Goal: Download file/media

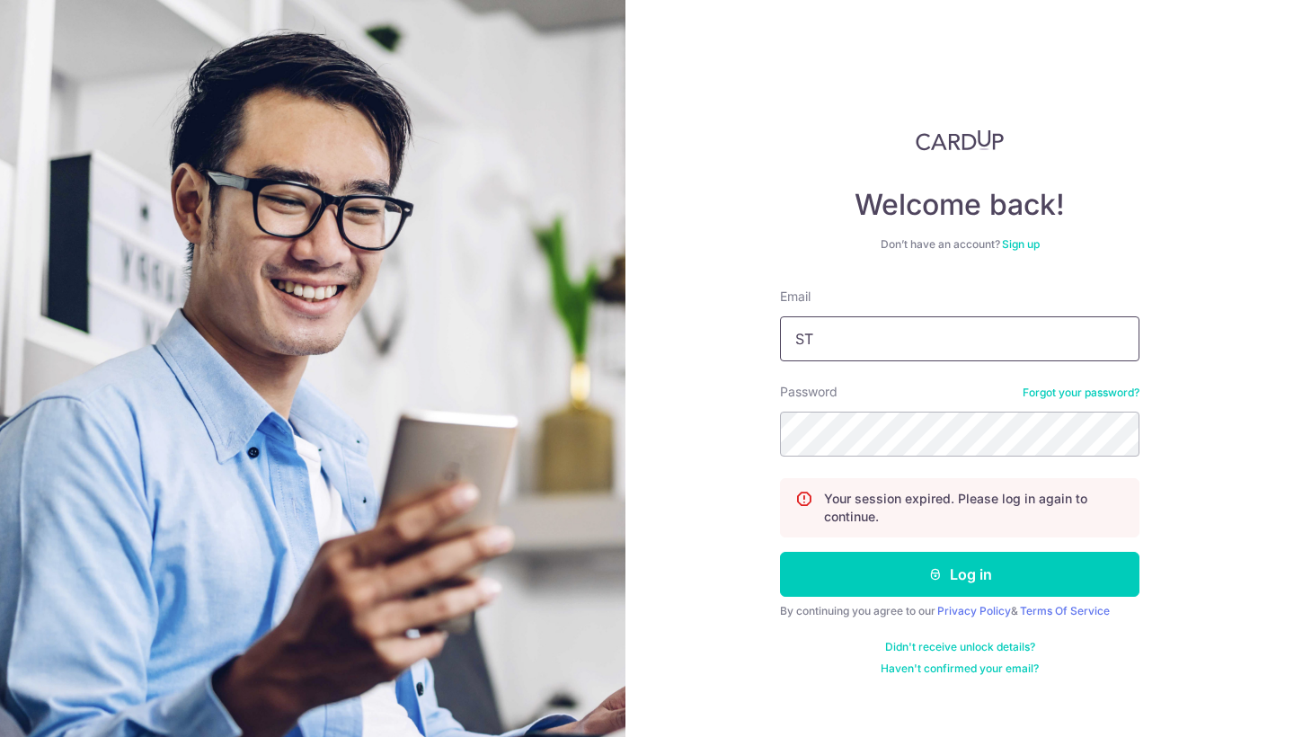
type input "S"
type input "[EMAIL_ADDRESS][DOMAIN_NAME]"
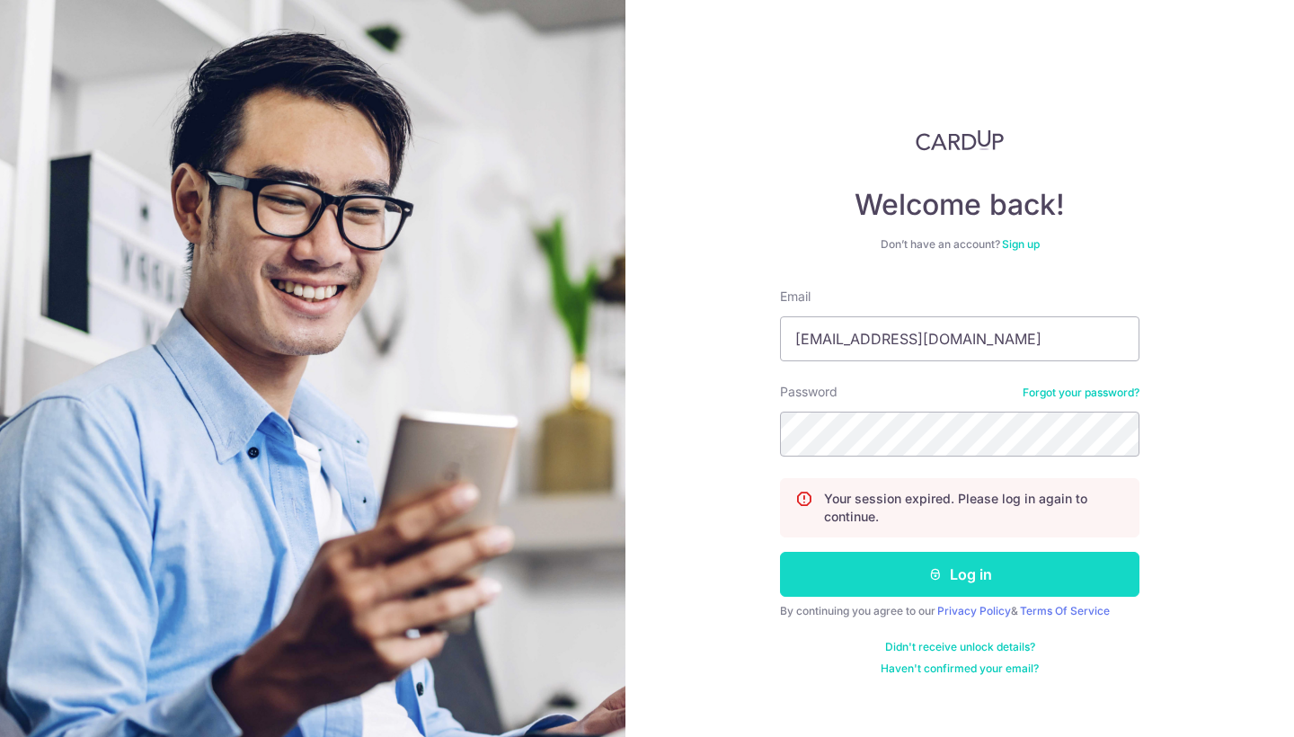
click at [973, 569] on button "Log in" at bounding box center [959, 574] width 359 height 45
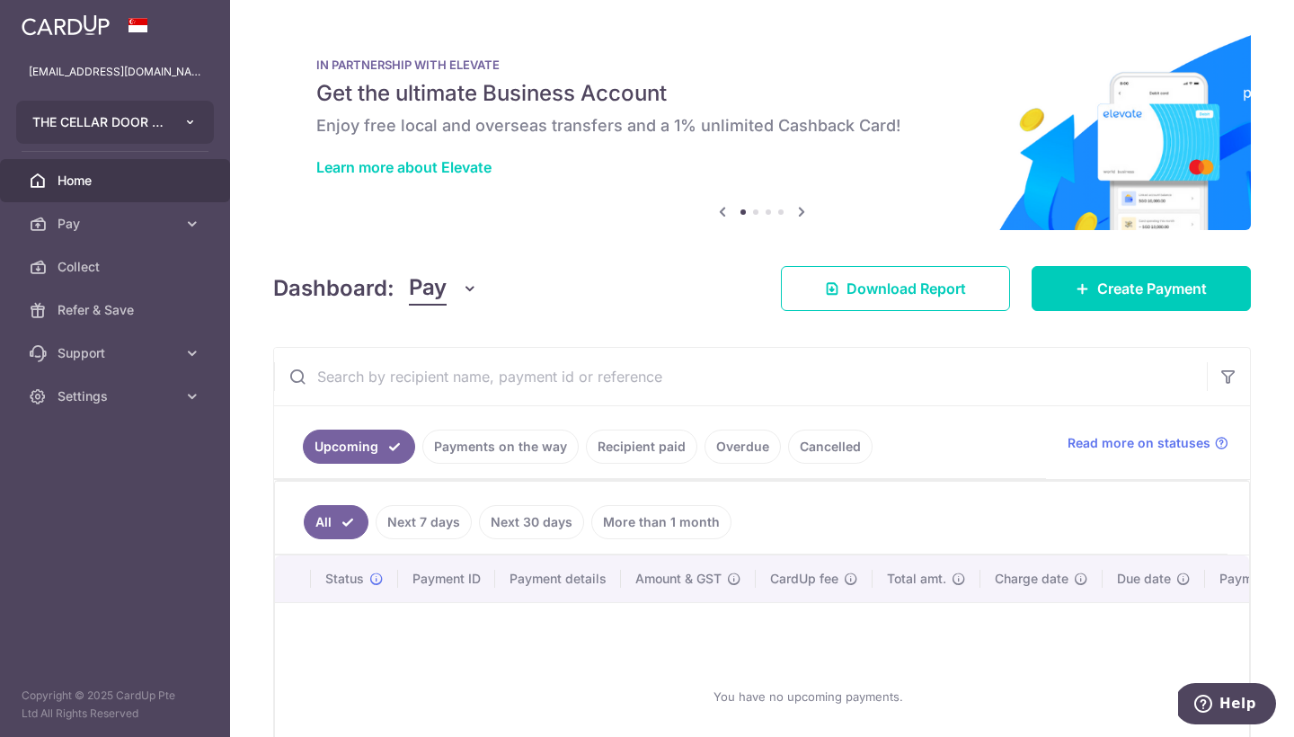
click at [200, 127] on button "THE CELLAR DOOR PTE LTD" at bounding box center [115, 122] width 198 height 43
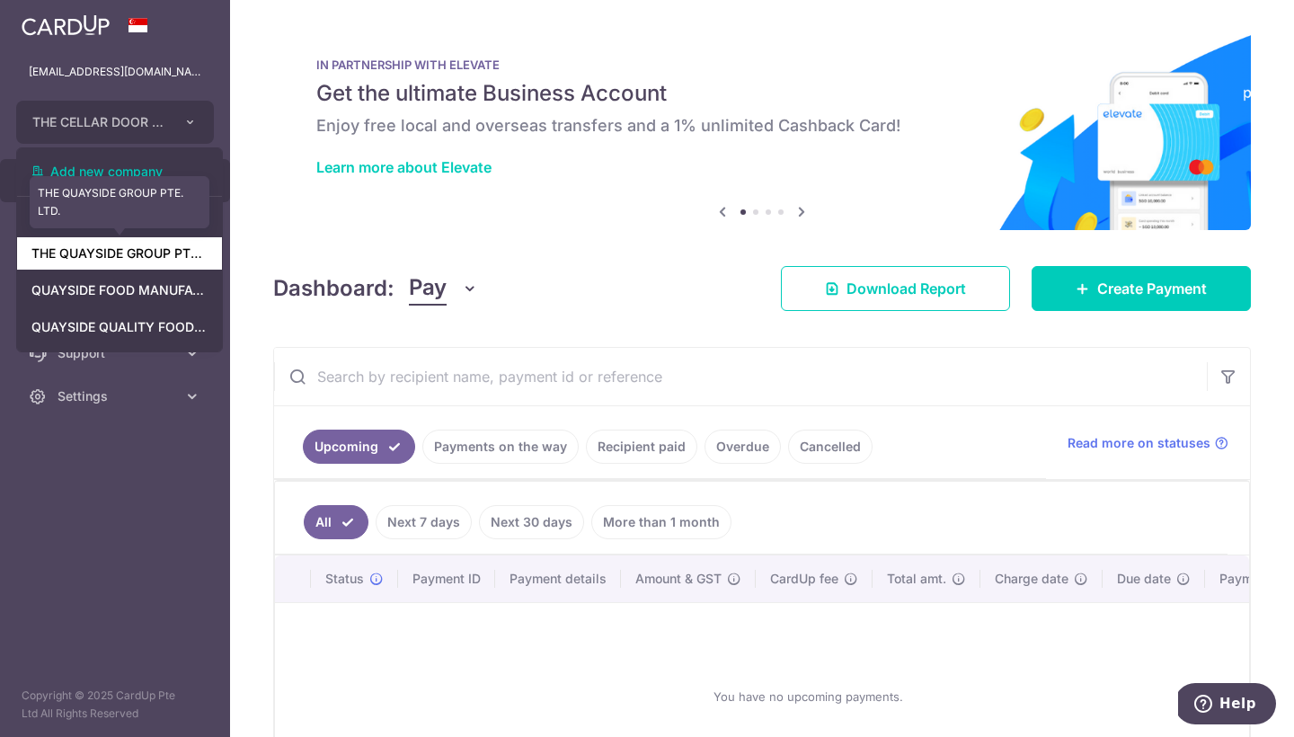
click at [133, 248] on link "THE QUAYSIDE GROUP PTE. LTD." at bounding box center [119, 253] width 205 height 32
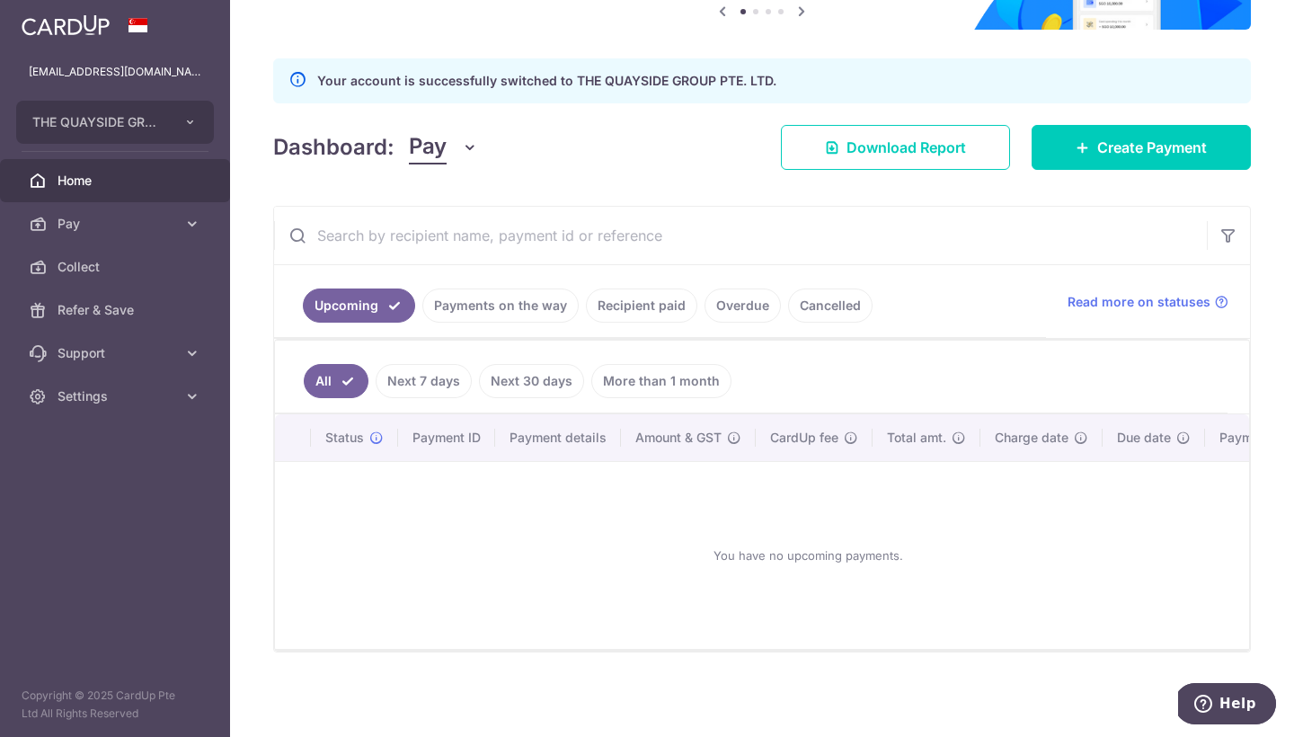
scroll to position [179, 0]
click at [883, 142] on span "Download Report" at bounding box center [907, 148] width 120 height 22
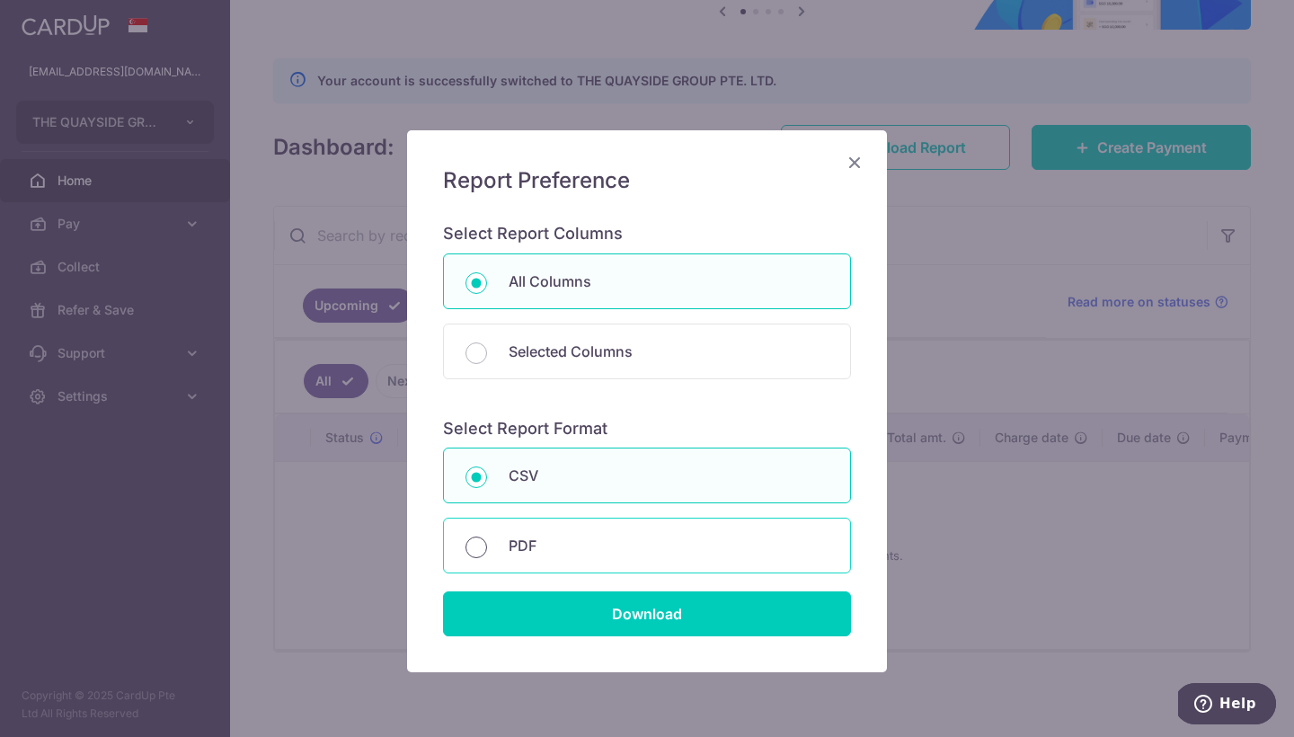
click at [475, 539] on input "PDF" at bounding box center [477, 548] width 22 height 22
radio input "true"
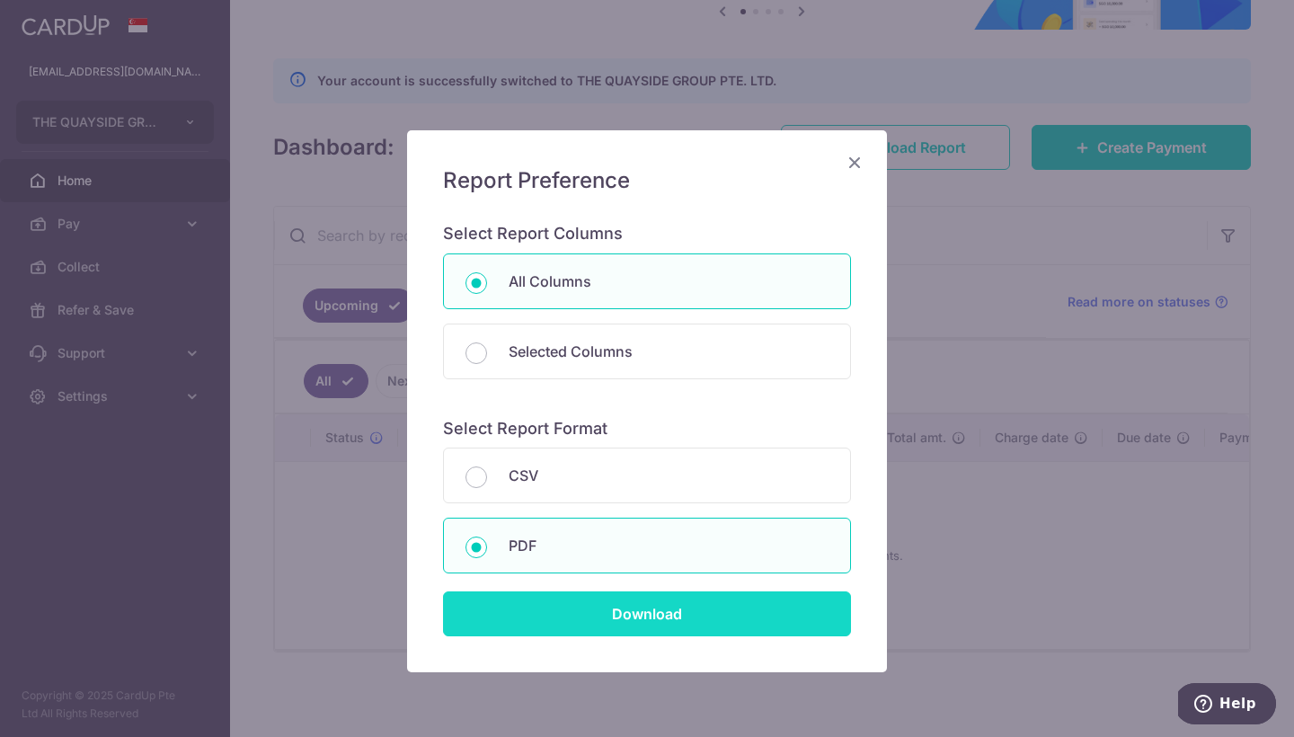
click at [654, 610] on input "Download" at bounding box center [647, 613] width 408 height 45
